Goal: Transaction & Acquisition: Purchase product/service

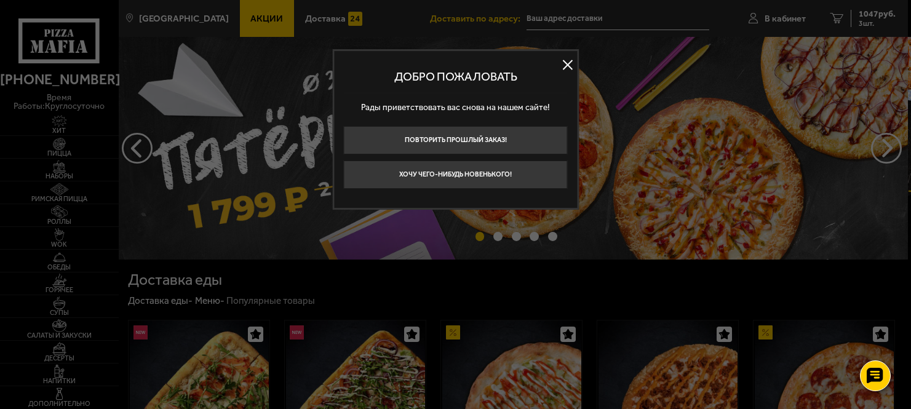
click at [565, 69] on button at bounding box center [568, 64] width 18 height 18
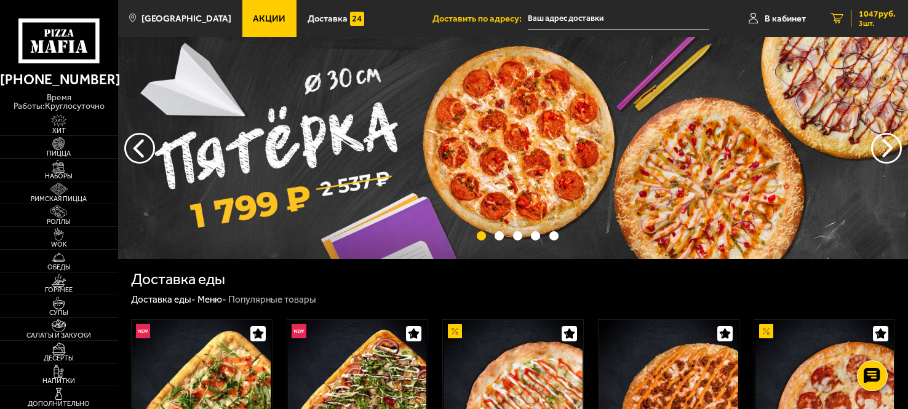
click at [882, 12] on span "1047 руб." at bounding box center [877, 14] width 37 height 9
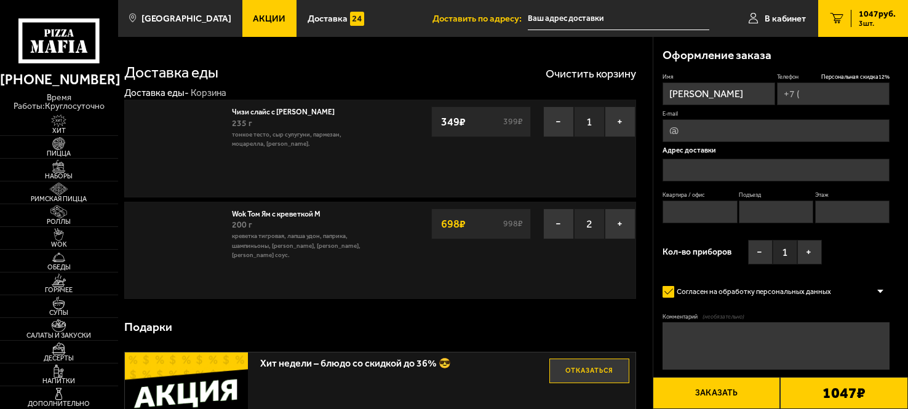
type input "[PHONE_NUMBER]"
type input "[STREET_ADDRESS]"
type input "21"
type input "2"
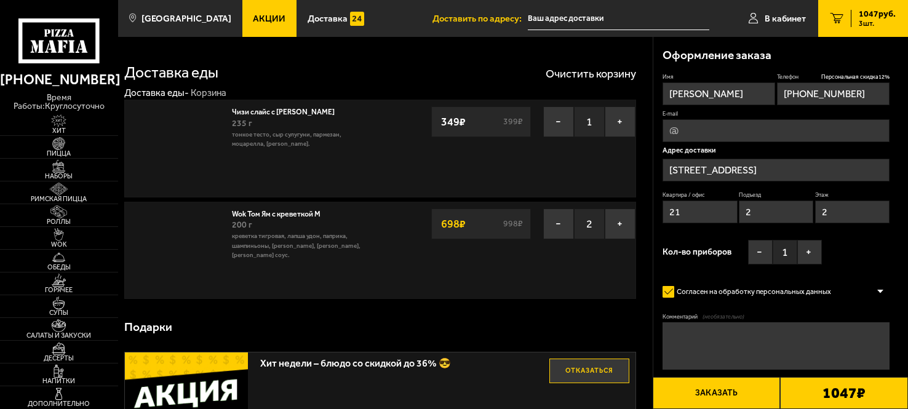
type input "[STREET_ADDRESS]"
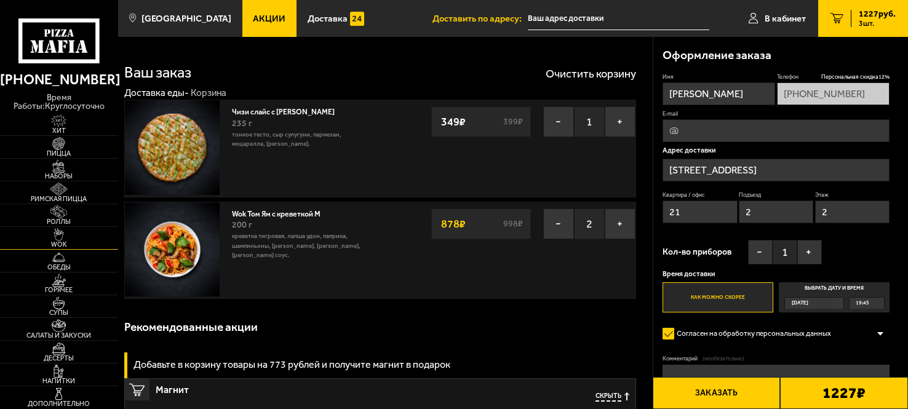
click at [57, 231] on img at bounding box center [59, 234] width 36 height 13
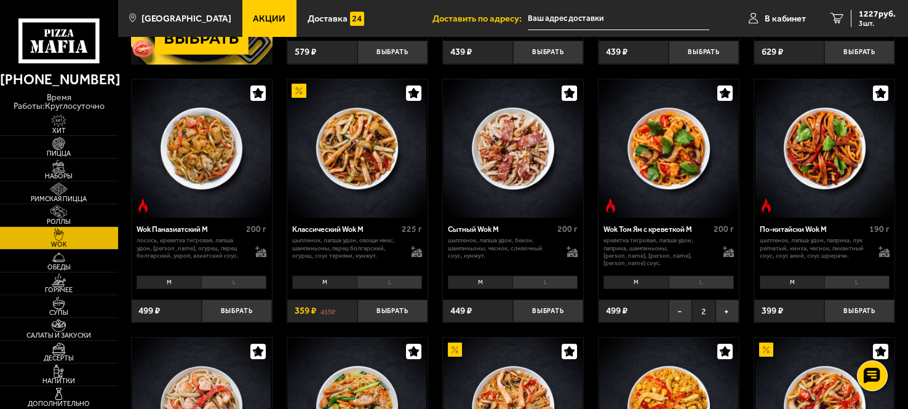
scroll to position [286, 0]
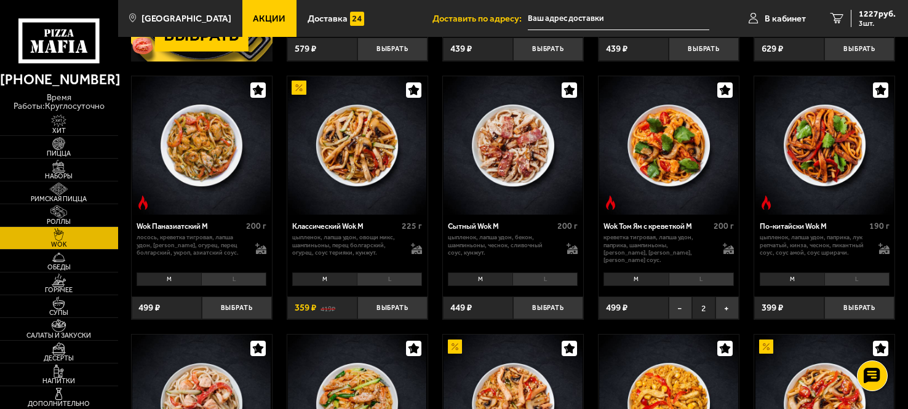
click at [727, 281] on li "L" at bounding box center [701, 280] width 65 height 14
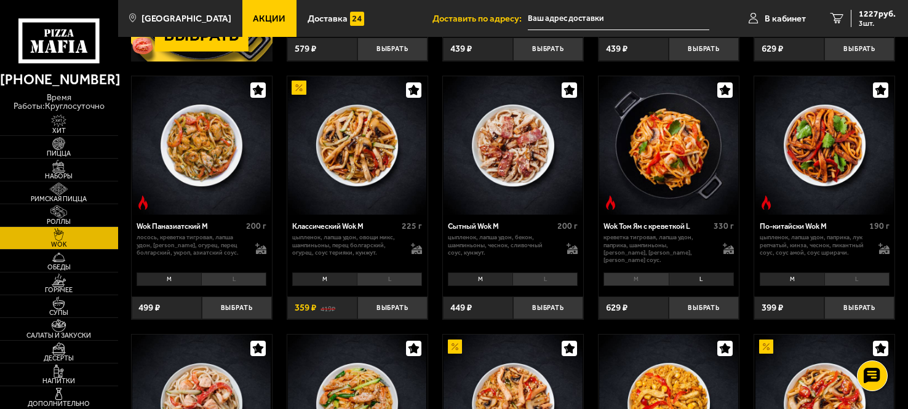
click at [657, 282] on li "M" at bounding box center [635, 280] width 65 height 14
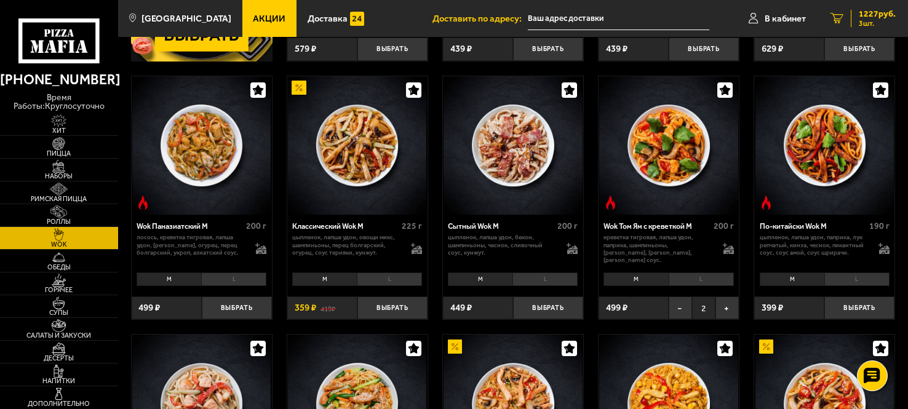
click at [872, 15] on span "1227 руб." at bounding box center [877, 14] width 37 height 9
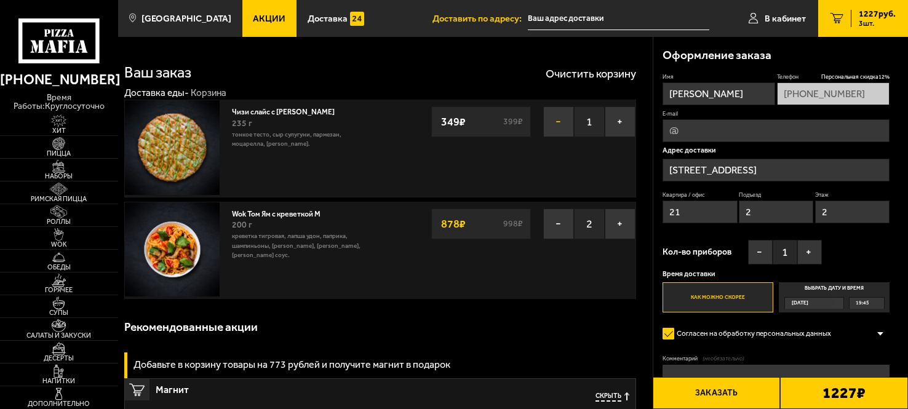
click at [554, 127] on button "−" at bounding box center [558, 121] width 31 height 31
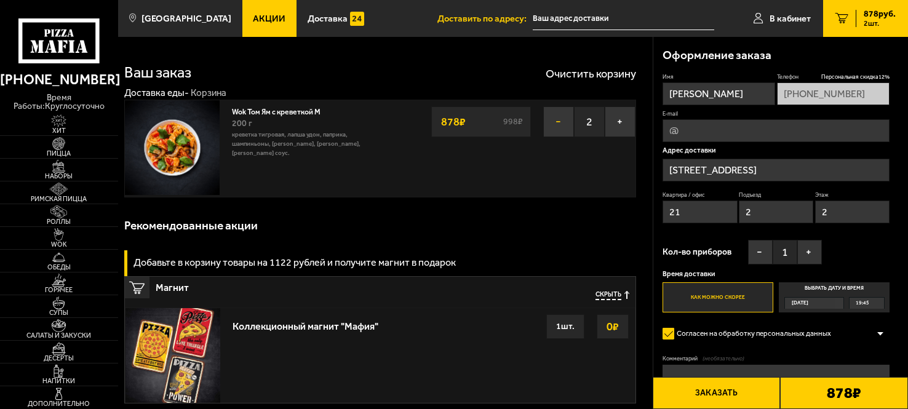
click at [558, 118] on button "−" at bounding box center [558, 121] width 31 height 31
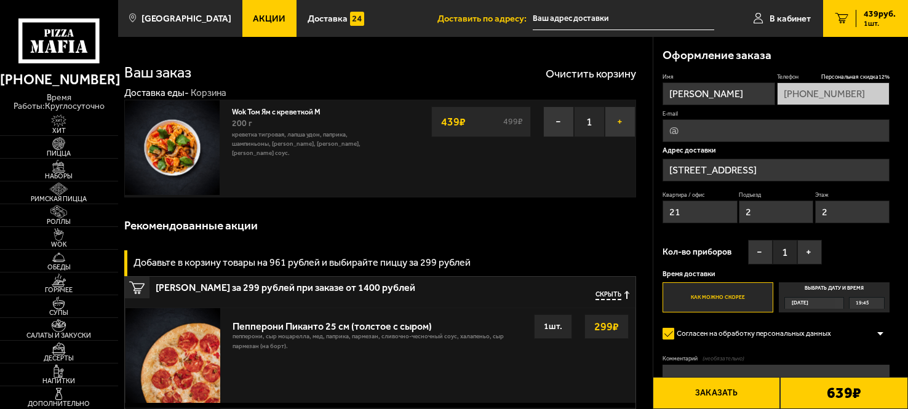
click at [622, 119] on button "+" at bounding box center [620, 121] width 31 height 31
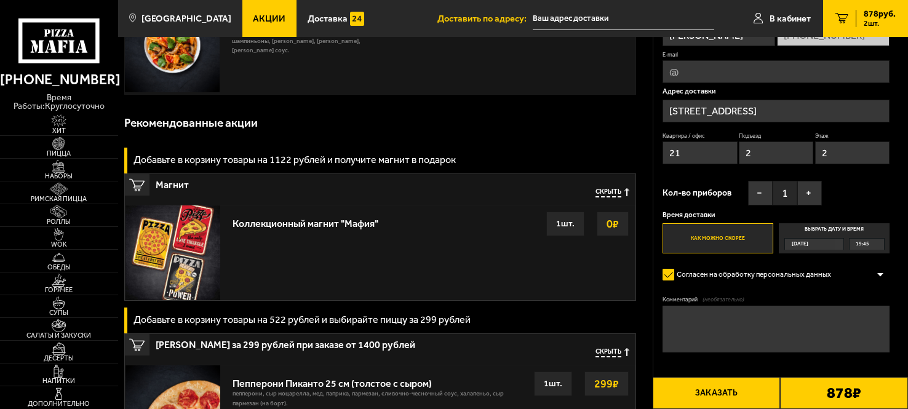
scroll to position [104, 0]
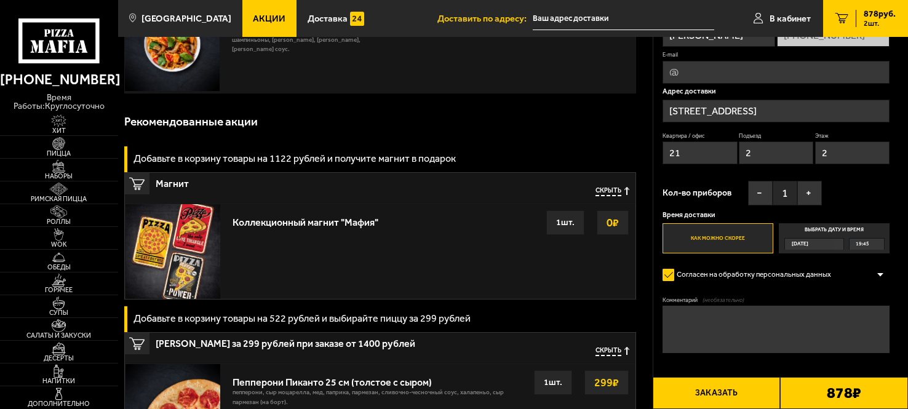
click at [703, 386] on button "Заказать" at bounding box center [717, 393] width 128 height 32
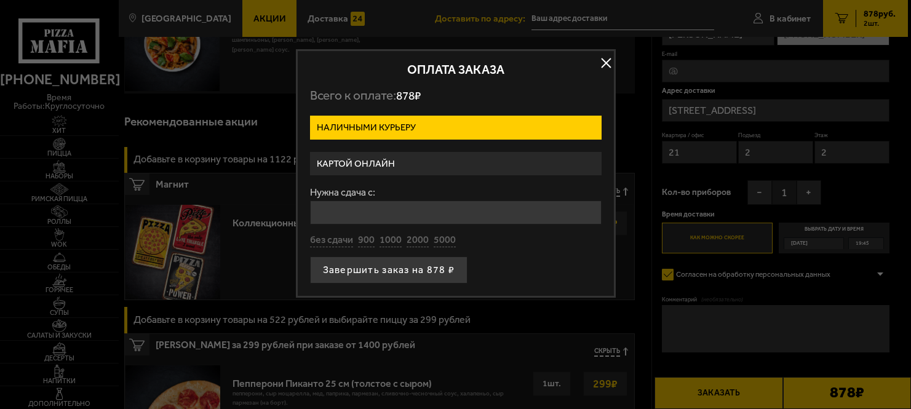
click at [603, 64] on button "button" at bounding box center [606, 63] width 18 height 18
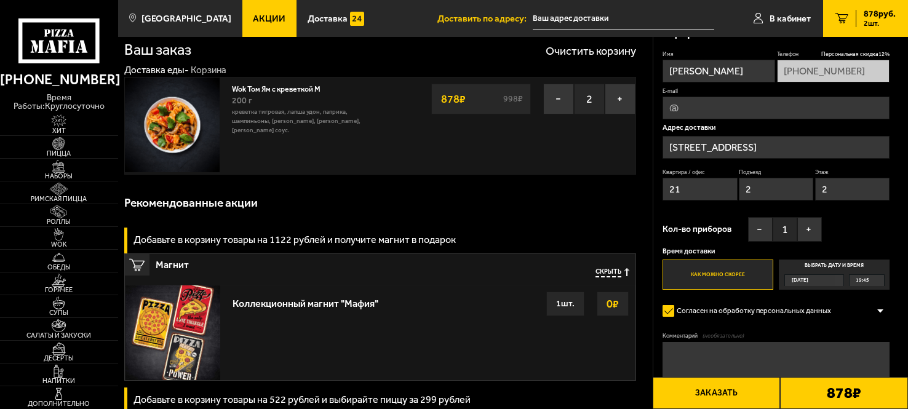
scroll to position [23, 0]
click at [868, 282] on div "19:45" at bounding box center [867, 279] width 34 height 11
click at [0, 0] on input "Выбрать дату и время [DATE] 19:45" at bounding box center [0, 0] width 0 height 0
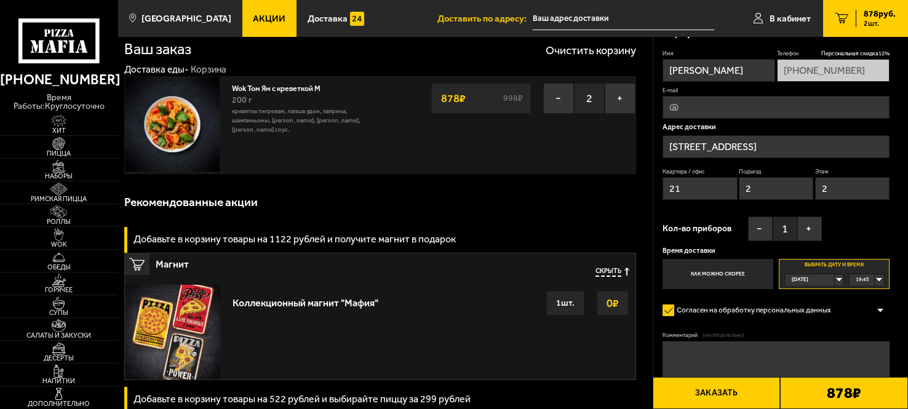
click at [869, 281] on div "19:45" at bounding box center [867, 279] width 34 height 11
click at [867, 303] on span "20:00" at bounding box center [863, 302] width 14 height 11
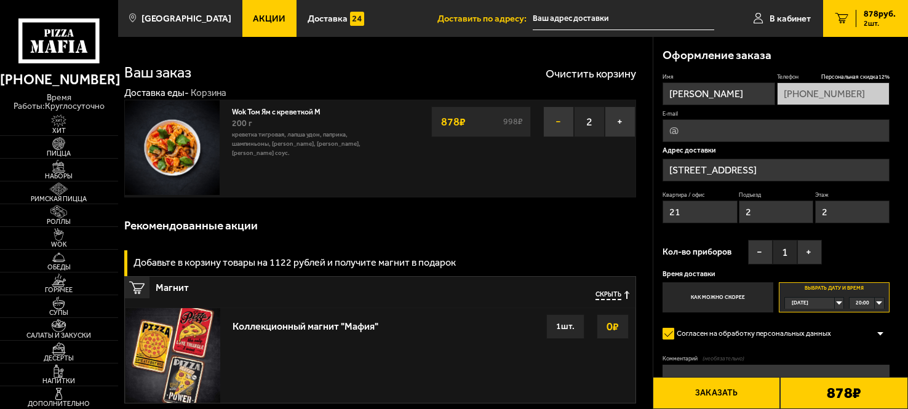
click at [559, 125] on button "−" at bounding box center [558, 121] width 31 height 31
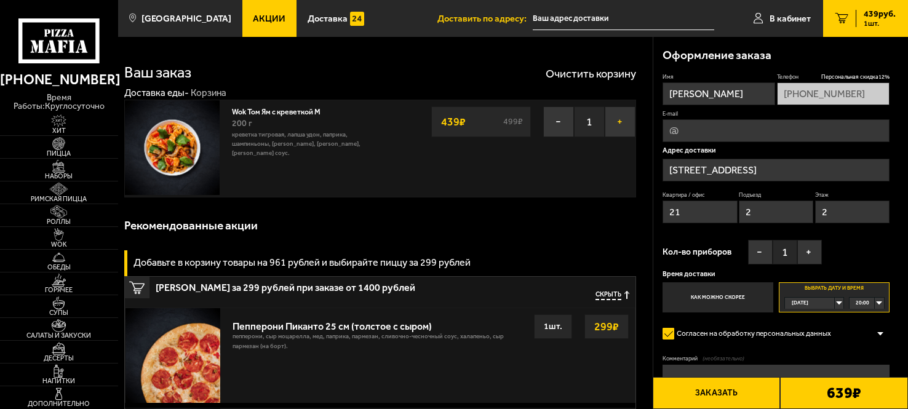
click at [617, 124] on button "+" at bounding box center [620, 121] width 31 height 31
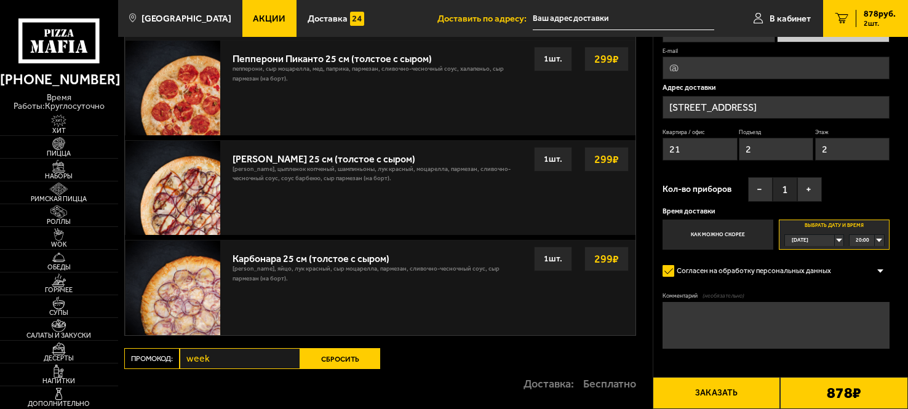
scroll to position [433, 0]
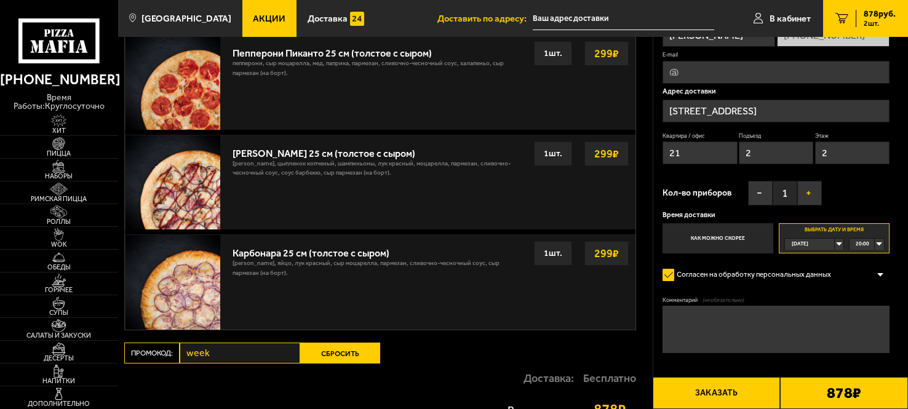
click at [812, 197] on button "+" at bounding box center [809, 193] width 25 height 25
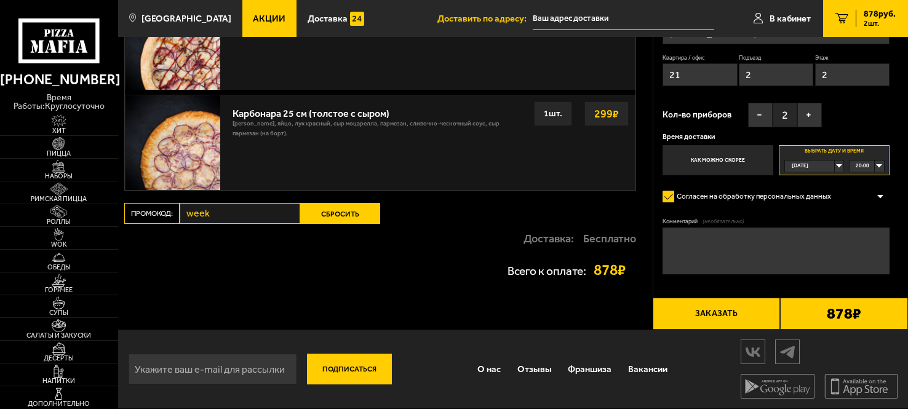
click at [859, 307] on b "878 ₽" at bounding box center [844, 313] width 34 height 15
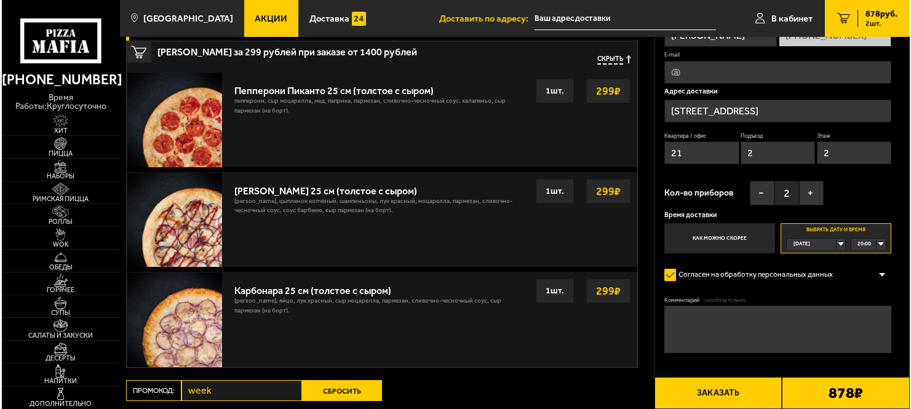
scroll to position [396, 0]
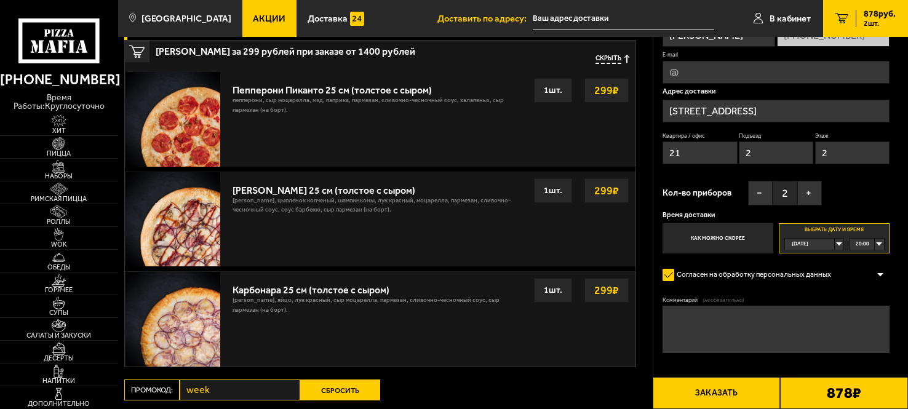
click at [688, 401] on button "Заказать" at bounding box center [717, 393] width 128 height 32
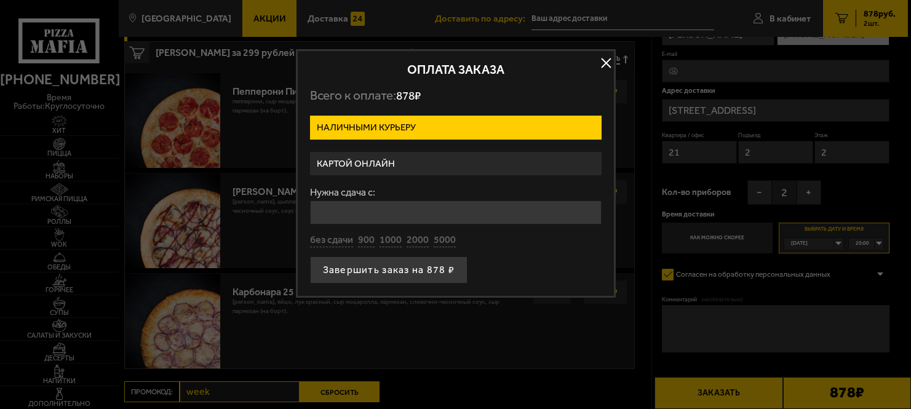
click at [381, 162] on label "Картой онлайн" at bounding box center [456, 164] width 292 height 24
click at [0, 0] on input "Картой онлайн" at bounding box center [0, 0] width 0 height 0
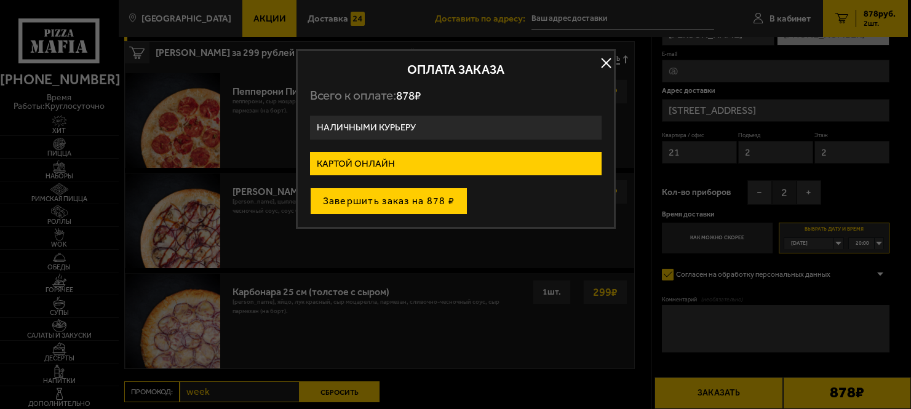
click at [360, 200] on button "Завершить заказ на 878 ₽" at bounding box center [389, 201] width 158 height 27
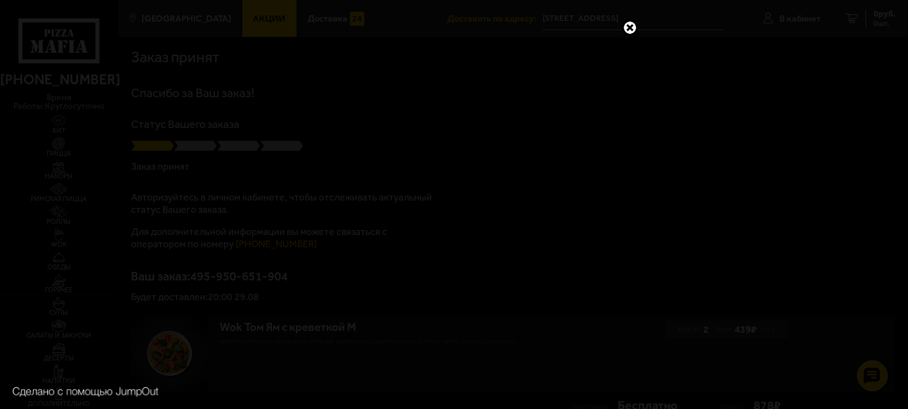
click at [632, 30] on link at bounding box center [630, 28] width 16 height 16
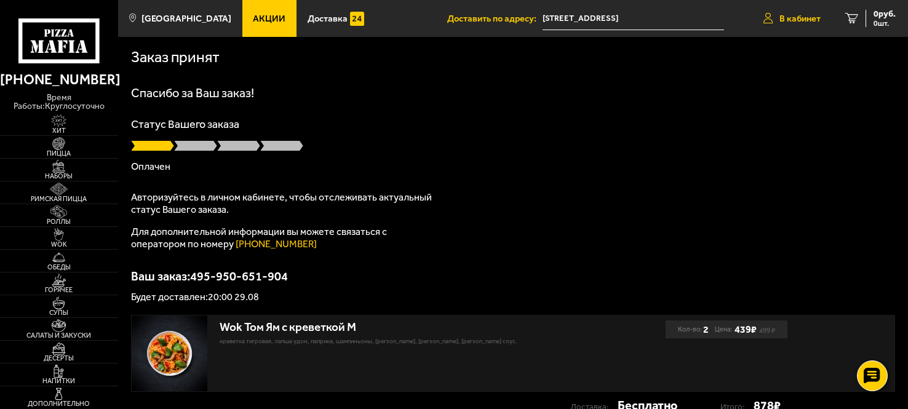
click at [808, 17] on span "В кабинет" at bounding box center [799, 18] width 41 height 9
